Goal: Find specific page/section: Find specific page/section

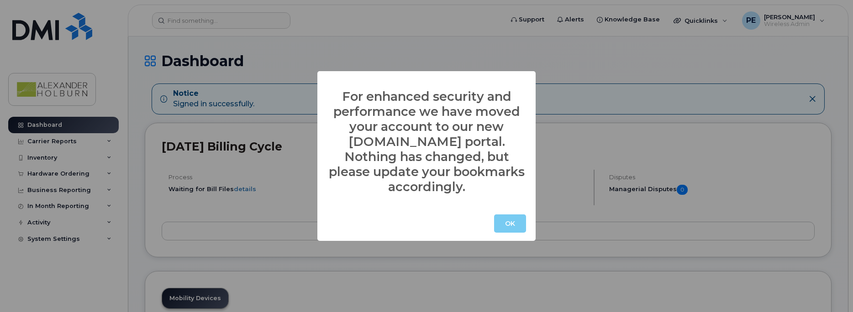
click at [522, 215] on button "OK" at bounding box center [510, 224] width 32 height 18
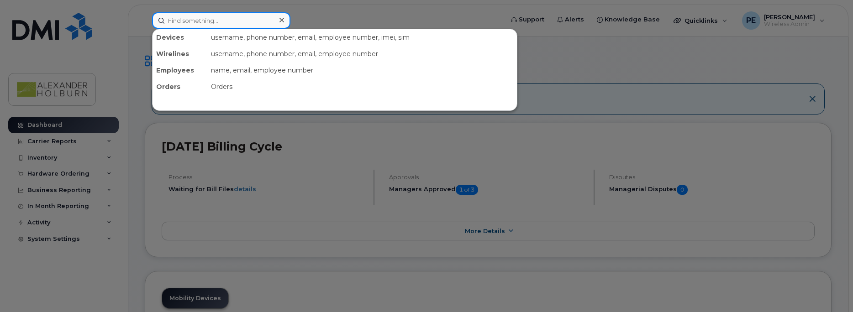
click at [209, 23] on input at bounding box center [221, 20] width 138 height 16
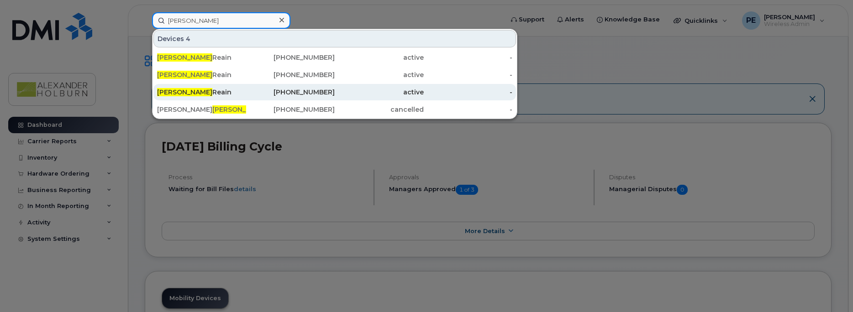
type input "[PERSON_NAME]"
click at [180, 96] on div "[PERSON_NAME]" at bounding box center [201, 92] width 89 height 9
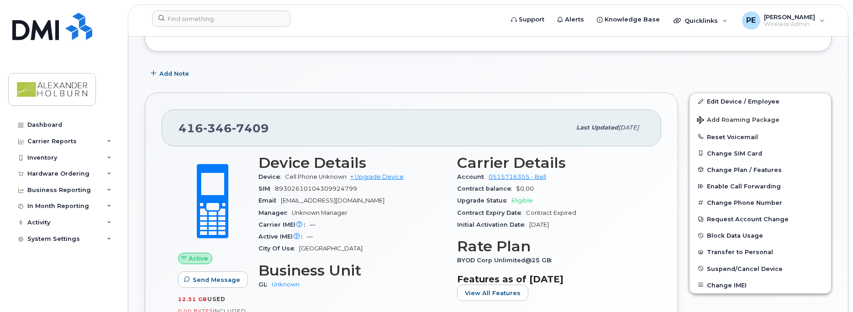
scroll to position [228, 0]
